Goal: Task Accomplishment & Management: Manage account settings

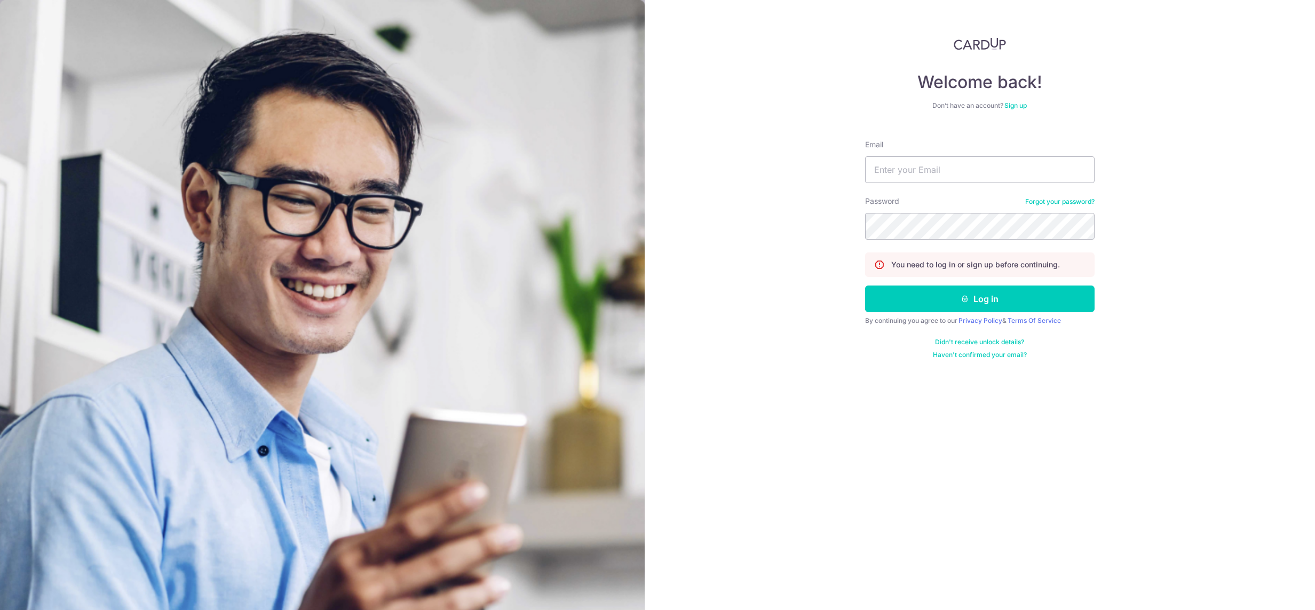
type input "[DEMOGRAPHIC_DATA][EMAIL_ADDRESS][DOMAIN_NAME]"
click at [865, 286] on button "Log in" at bounding box center [980, 299] width 230 height 27
